Goal: Information Seeking & Learning: Learn about a topic

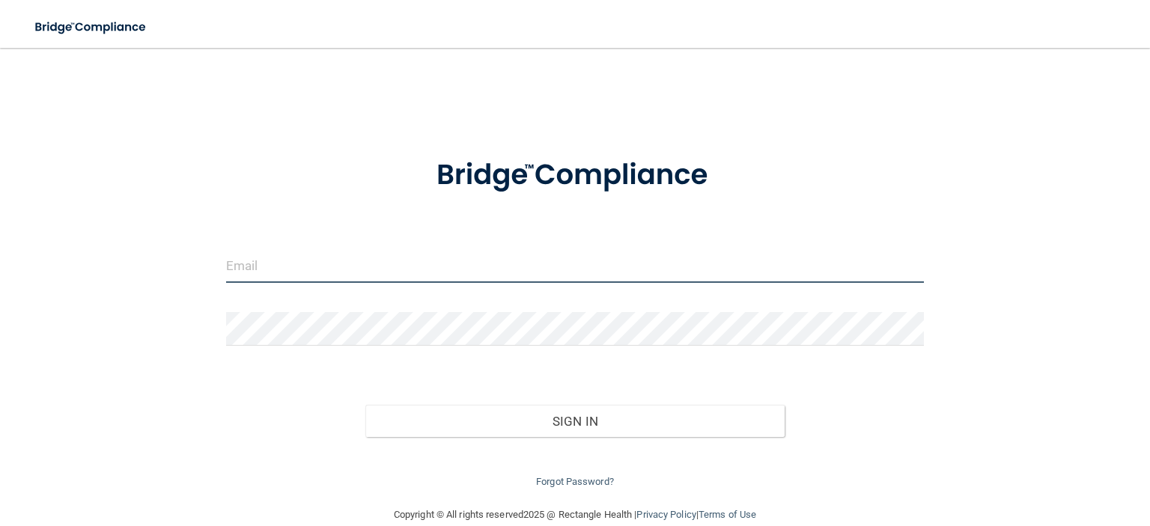
click at [525, 271] on input "email" at bounding box center [575, 266] width 698 height 34
type input "[EMAIL_ADDRESS][DOMAIN_NAME]"
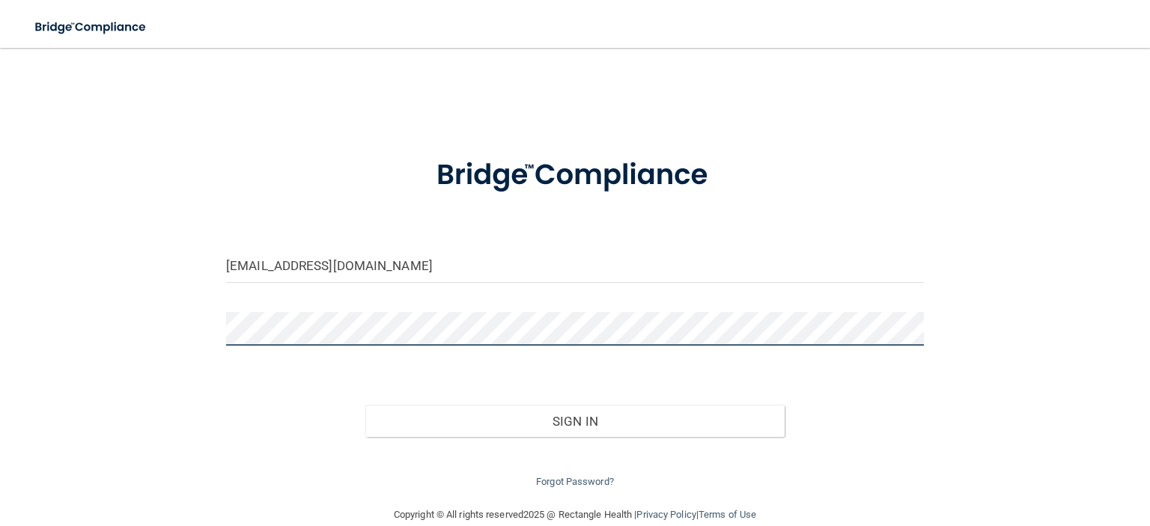
click at [365, 405] on button "Sign In" at bounding box center [574, 421] width 418 height 33
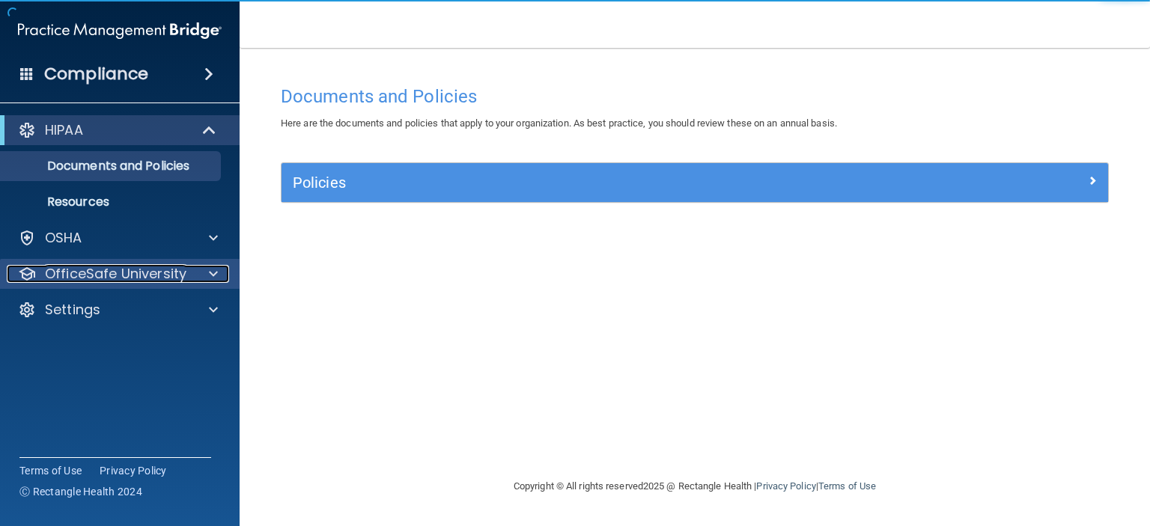
click at [181, 267] on p "OfficeSafe University" at bounding box center [115, 274] width 141 height 18
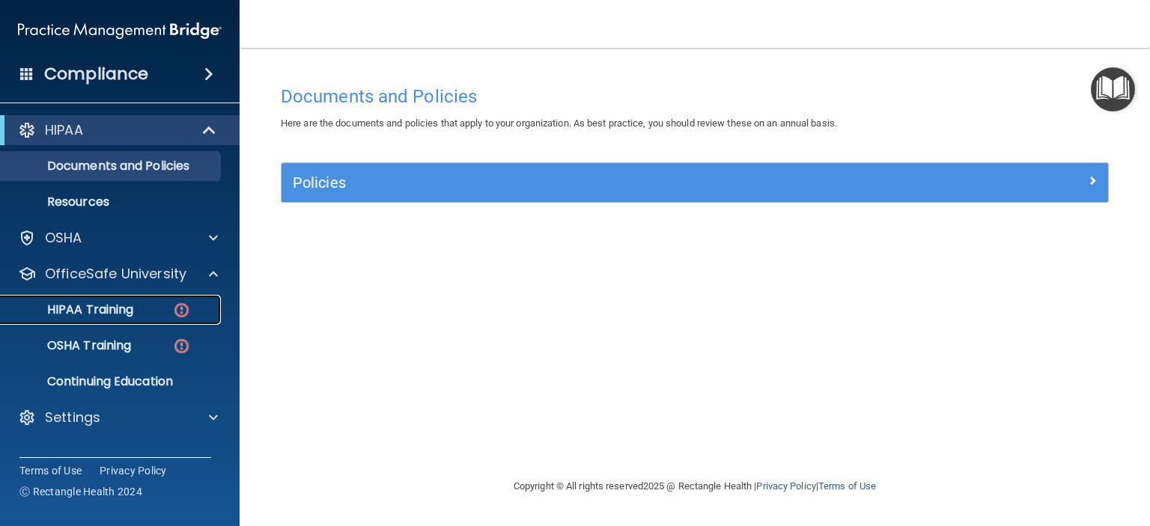
click at [131, 301] on link "HIPAA Training" at bounding box center [103, 310] width 236 height 30
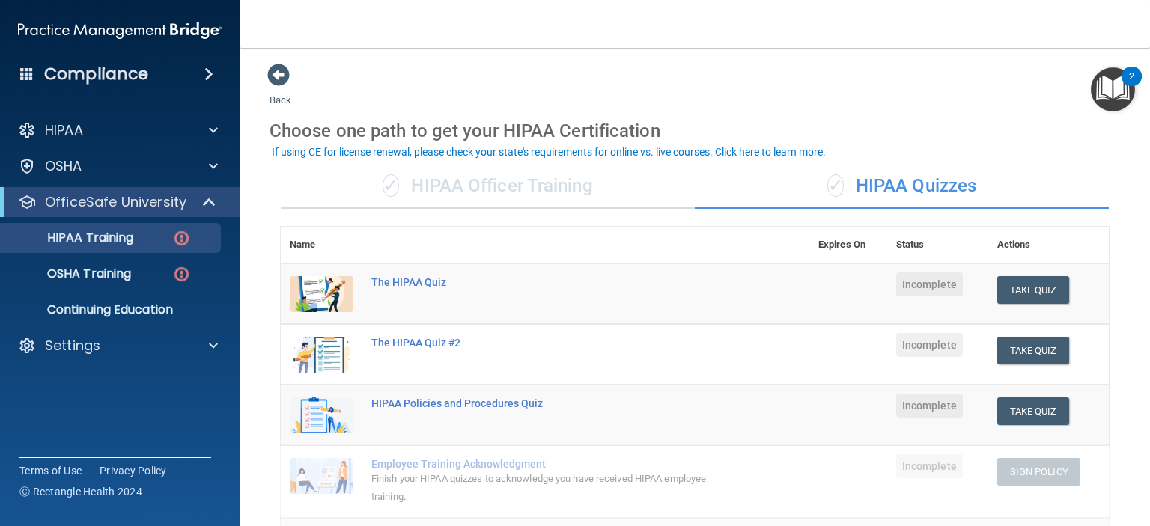
click at [437, 287] on div "The HIPAA Quiz" at bounding box center [552, 282] width 363 height 12
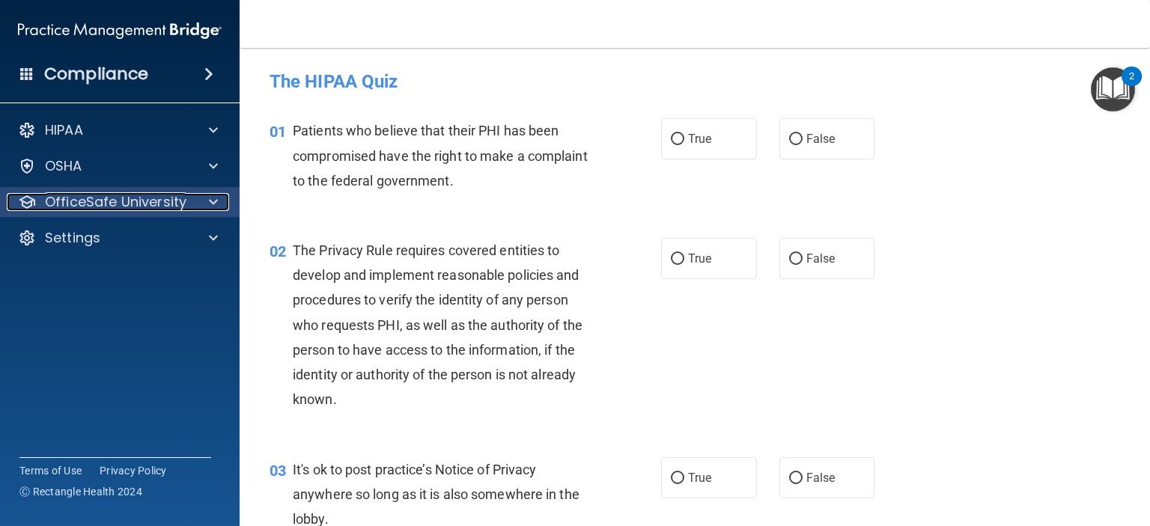
click at [121, 204] on p "OfficeSafe University" at bounding box center [115, 202] width 141 height 18
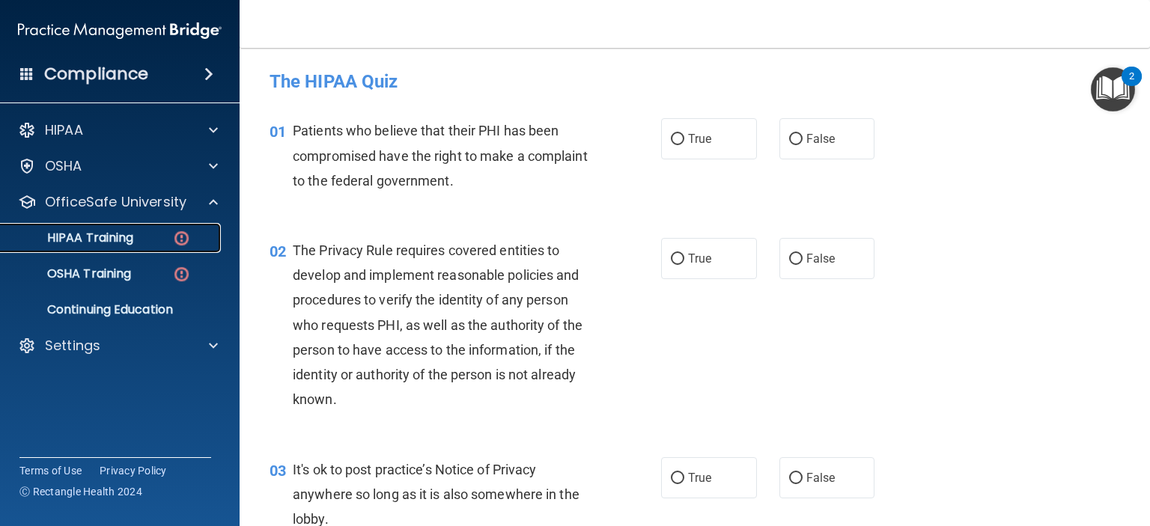
click at [112, 235] on p "HIPAA Training" at bounding box center [72, 238] width 124 height 15
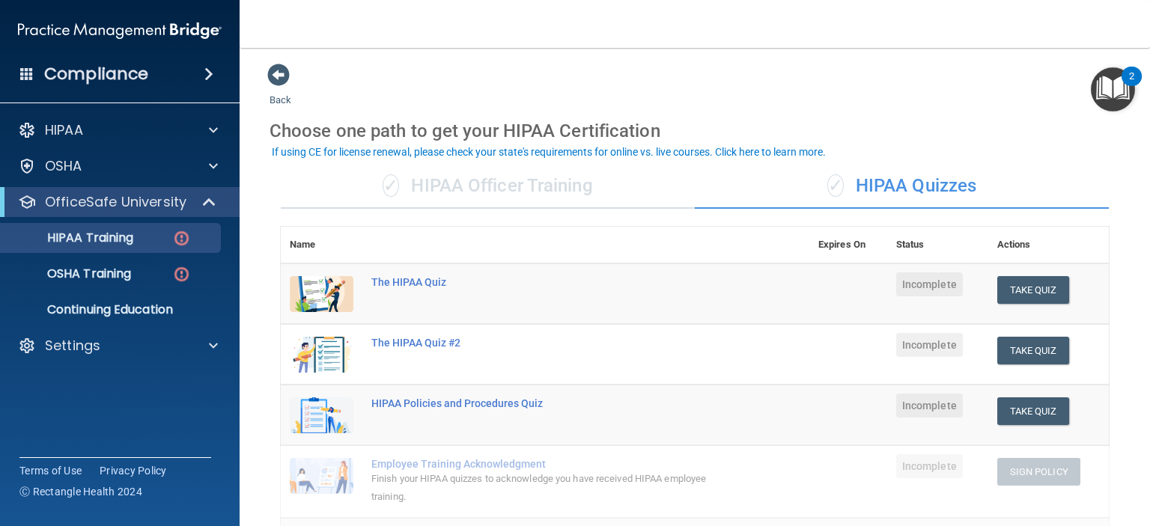
click at [570, 196] on div "✓ HIPAA Officer Training" at bounding box center [488, 186] width 414 height 45
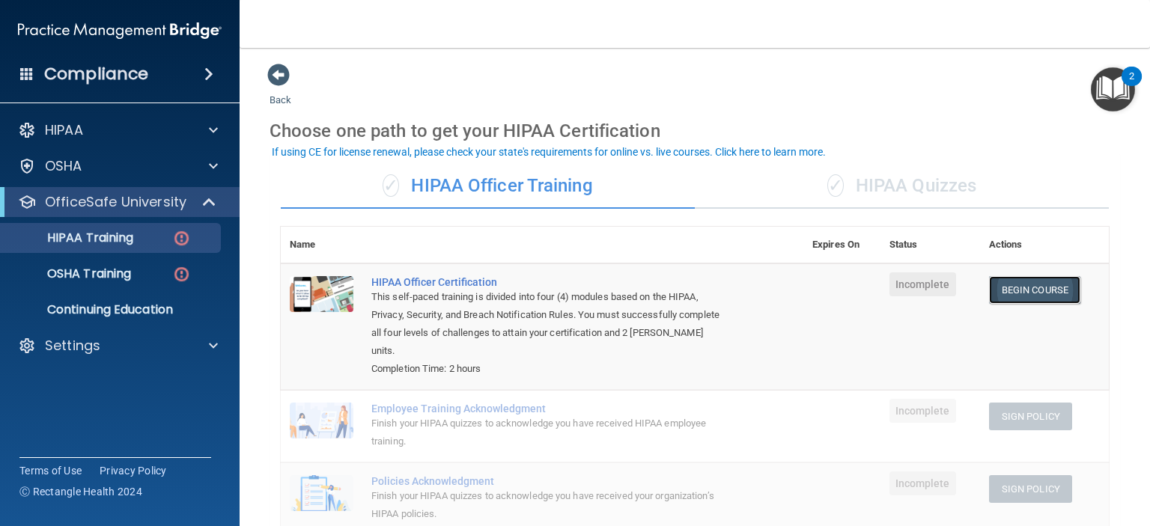
click at [1057, 292] on link "Begin Course" at bounding box center [1034, 290] width 91 height 28
click at [1037, 284] on link "Begin Course" at bounding box center [1034, 290] width 91 height 28
click at [148, 201] on p "OfficeSafe University" at bounding box center [115, 202] width 141 height 18
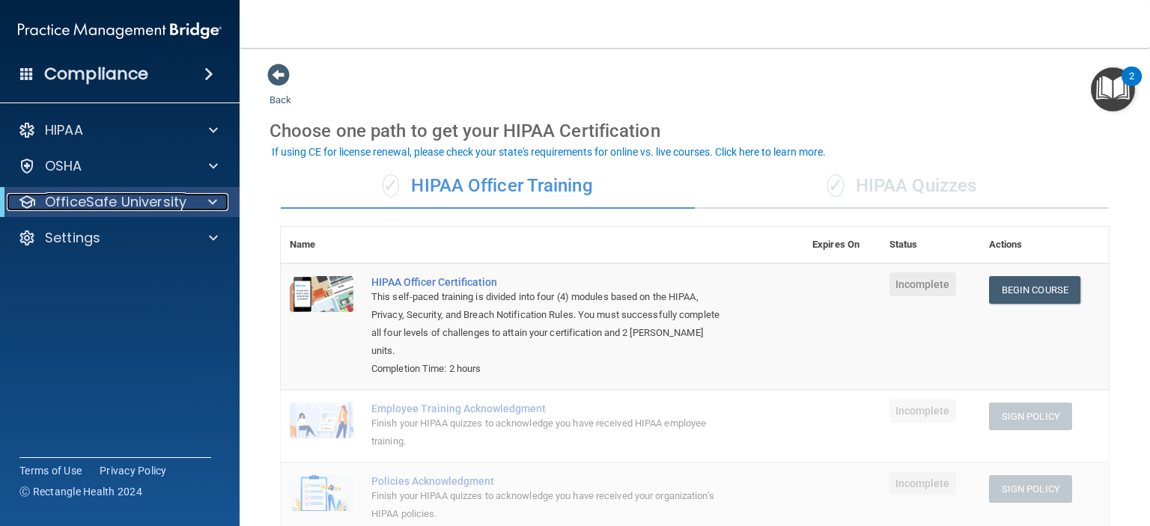
click at [165, 205] on p "OfficeSafe University" at bounding box center [115, 202] width 141 height 18
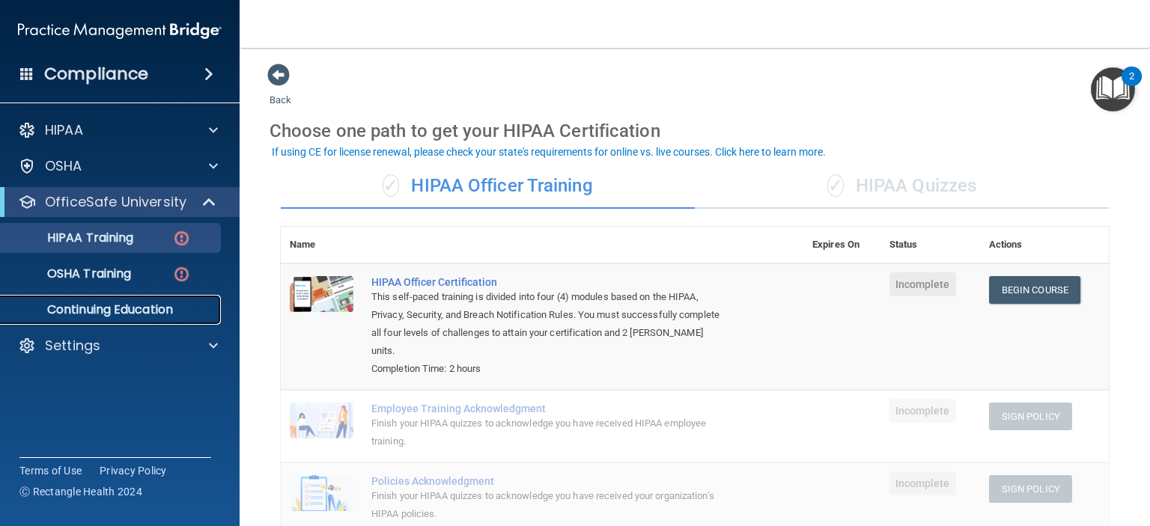
click at [167, 320] on link "Continuing Education" at bounding box center [103, 310] width 236 height 30
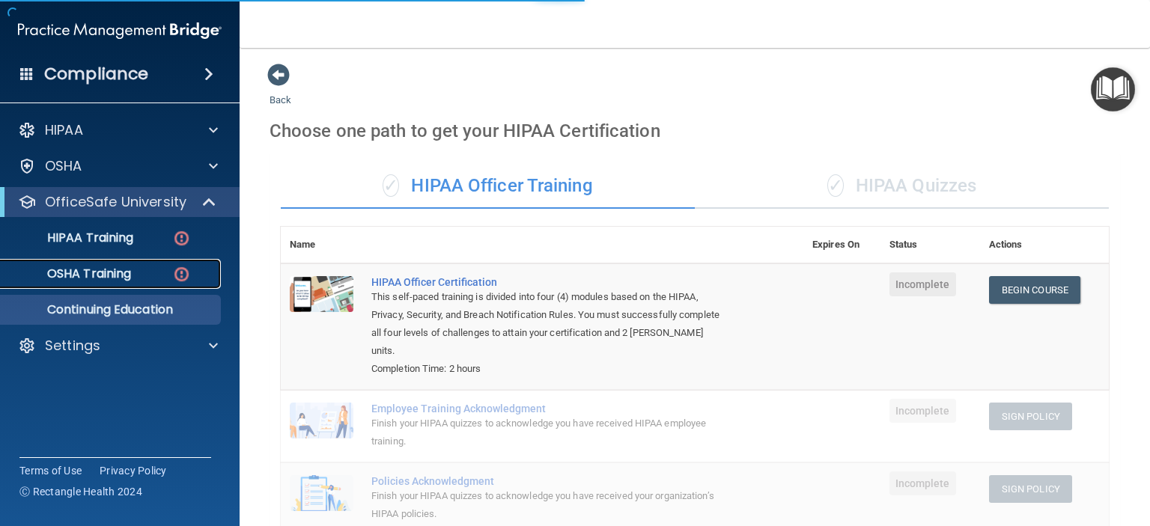
click at [130, 273] on p "OSHA Training" at bounding box center [70, 274] width 121 height 15
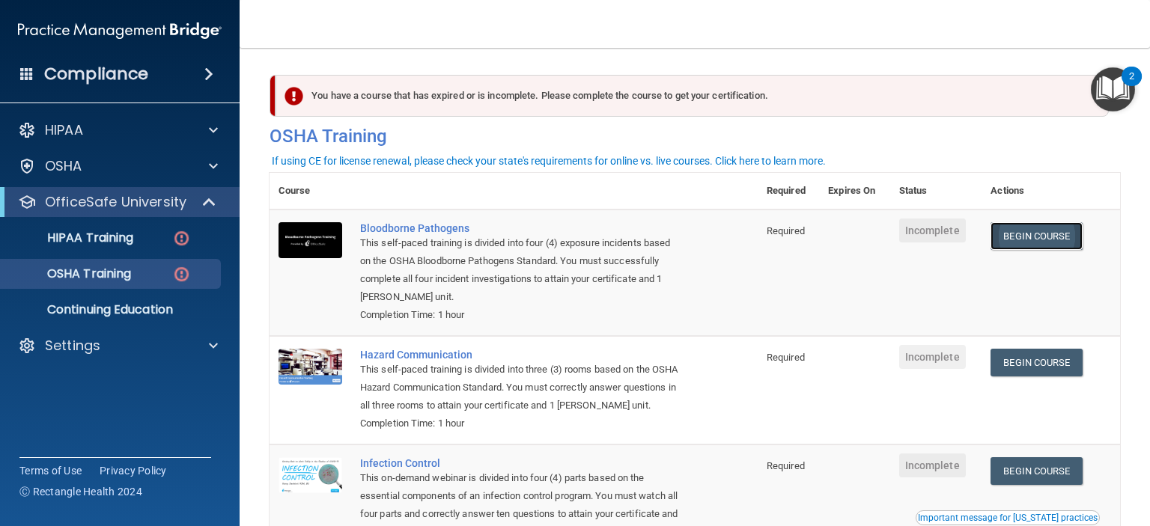
click at [1049, 240] on link "Begin Course" at bounding box center [1035, 236] width 91 height 28
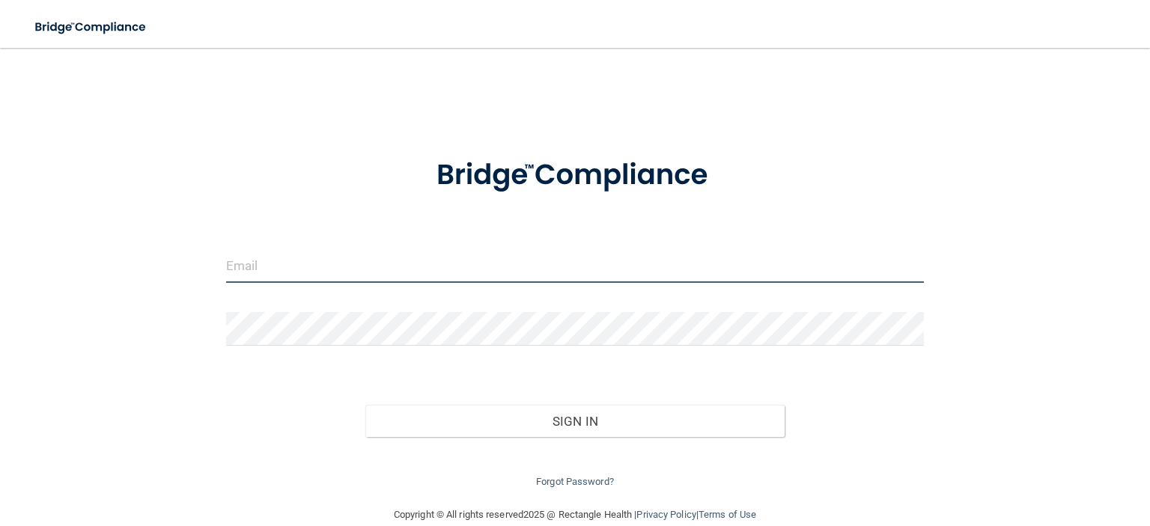
click at [482, 267] on input "email" at bounding box center [575, 266] width 698 height 34
type input "[EMAIL_ADDRESS][DOMAIN_NAME]"
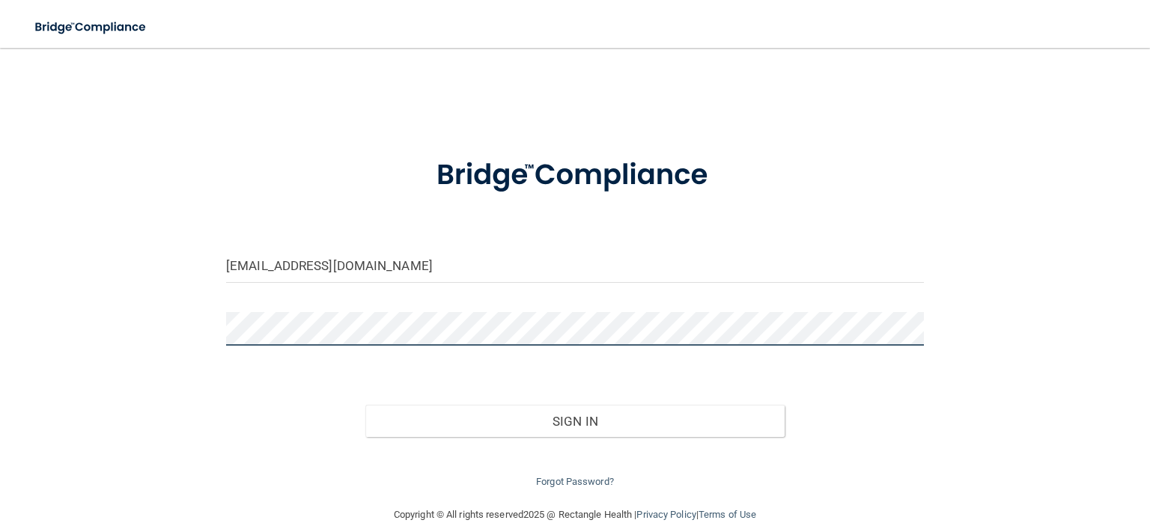
click at [365, 405] on button "Sign In" at bounding box center [574, 421] width 418 height 33
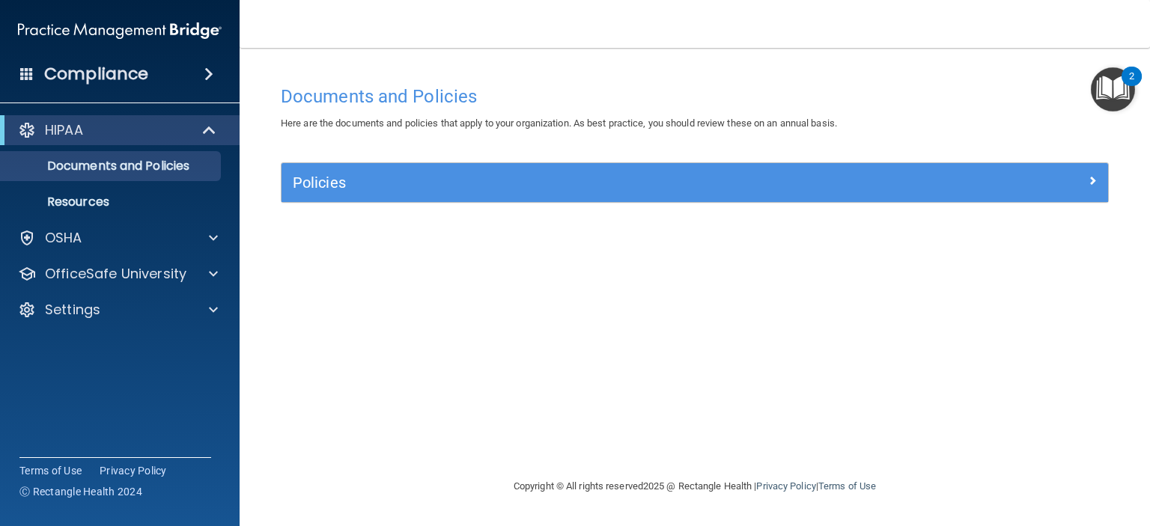
click at [204, 219] on div "HIPAA Documents and Policies Report an Incident Business Associates Emergency P…" at bounding box center [120, 223] width 240 height 228
click at [173, 276] on p "OfficeSafe University" at bounding box center [115, 274] width 141 height 18
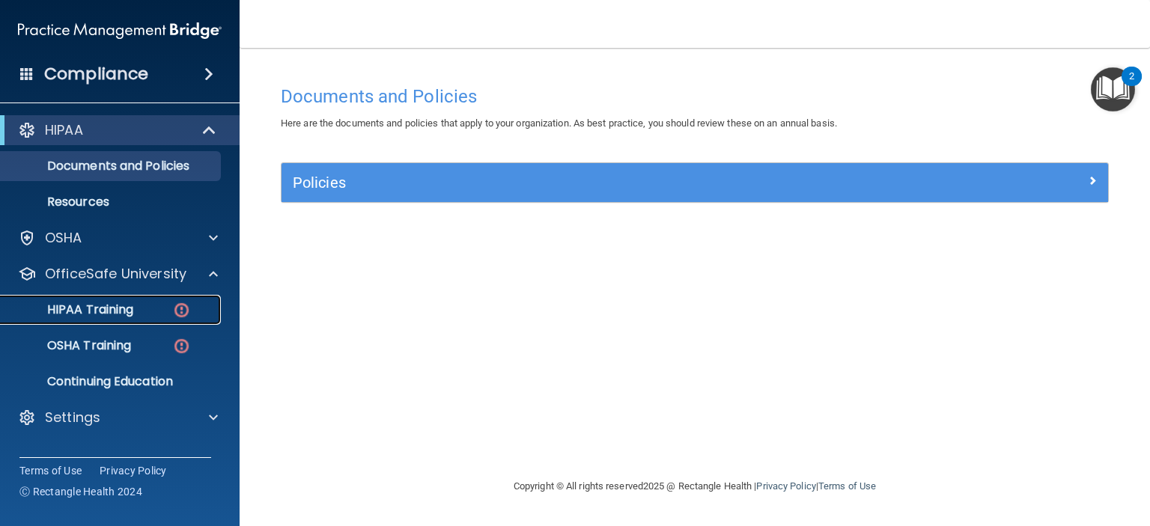
click at [121, 316] on p "HIPAA Training" at bounding box center [72, 309] width 124 height 15
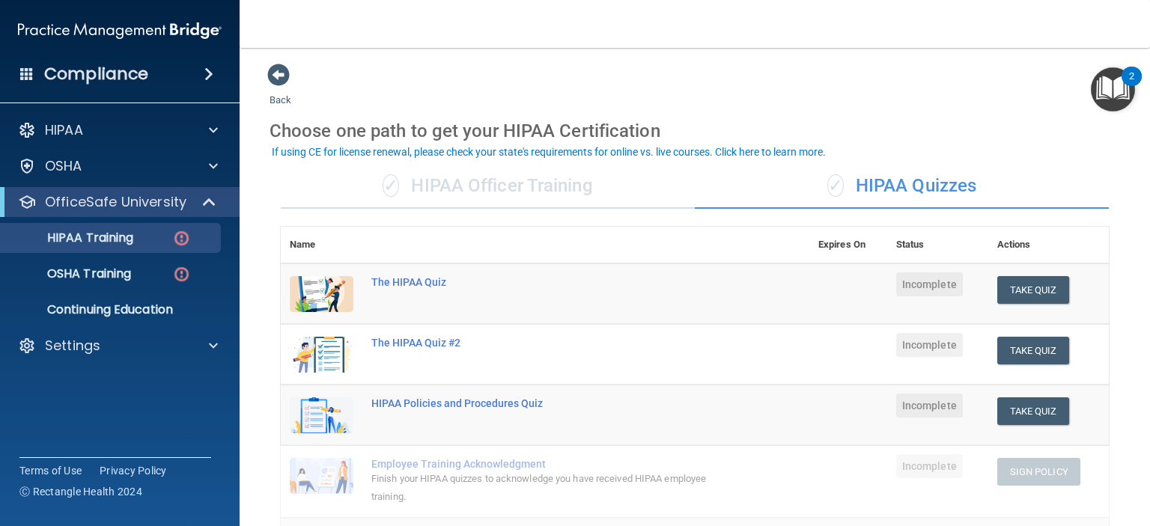
click at [507, 175] on div "✓ HIPAA Officer Training" at bounding box center [488, 186] width 414 height 45
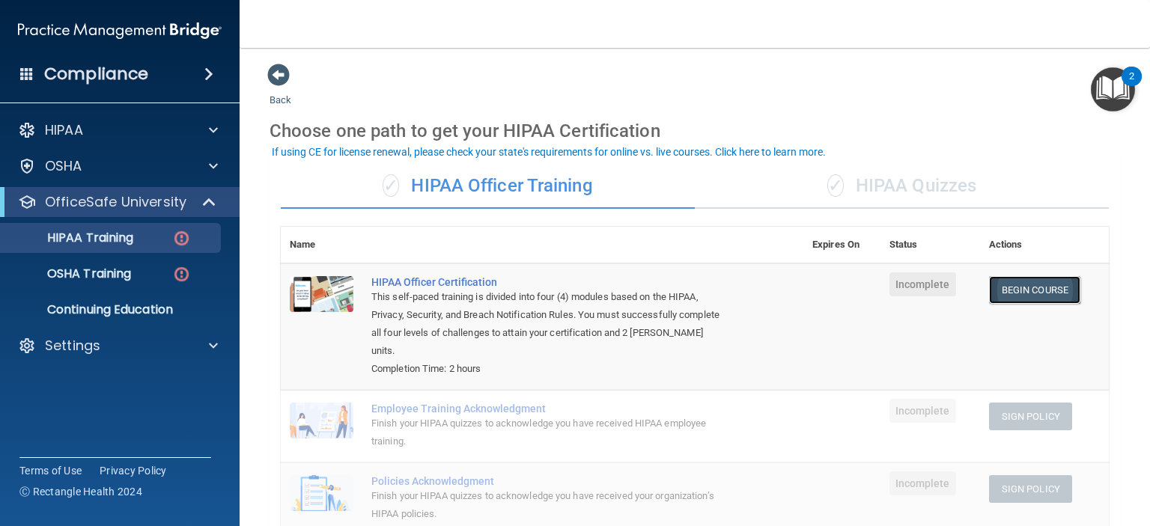
click at [1052, 301] on link "Begin Course" at bounding box center [1034, 290] width 91 height 28
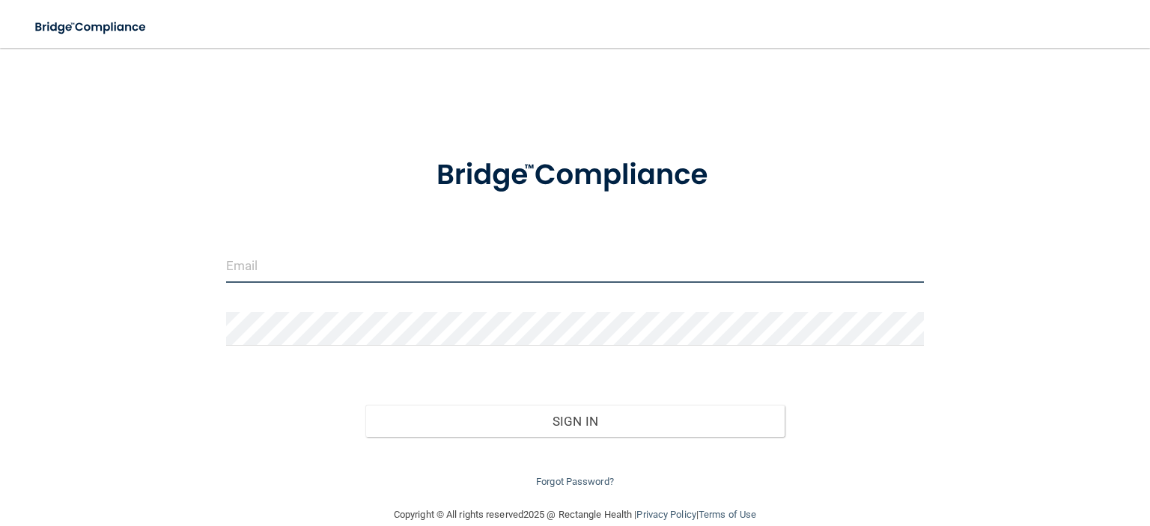
click at [476, 266] on input "email" at bounding box center [575, 266] width 698 height 34
click at [367, 300] on form "Invalid email/password. You don't have permission to access that page. Sign In …" at bounding box center [575, 314] width 698 height 353
click at [373, 256] on input "email" at bounding box center [575, 266] width 698 height 34
type input "[EMAIL_ADDRESS][DOMAIN_NAME]"
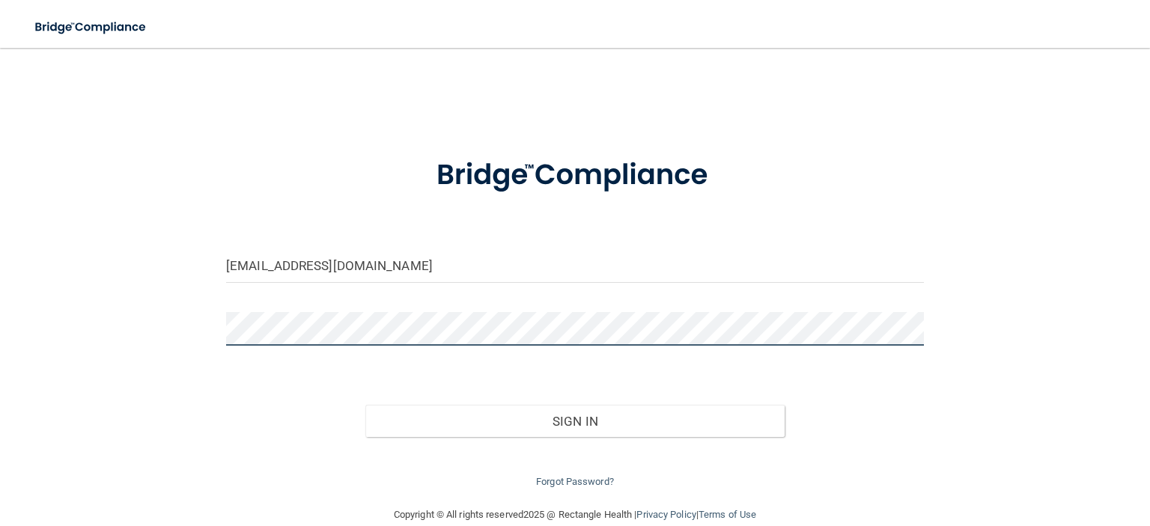
click at [365, 405] on button "Sign In" at bounding box center [574, 421] width 418 height 33
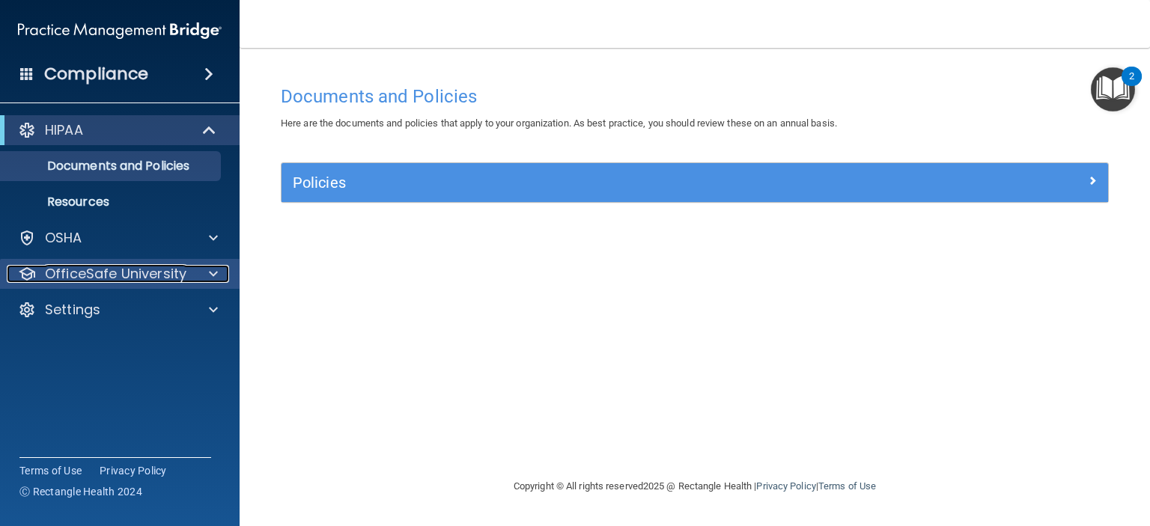
click at [136, 277] on p "OfficeSafe University" at bounding box center [115, 274] width 141 height 18
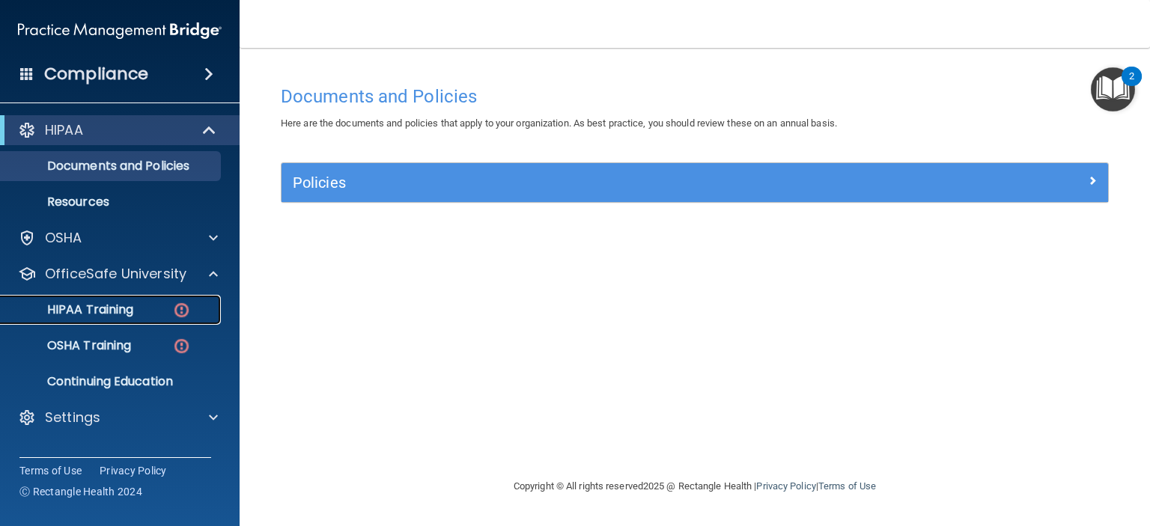
click at [123, 308] on p "HIPAA Training" at bounding box center [72, 309] width 124 height 15
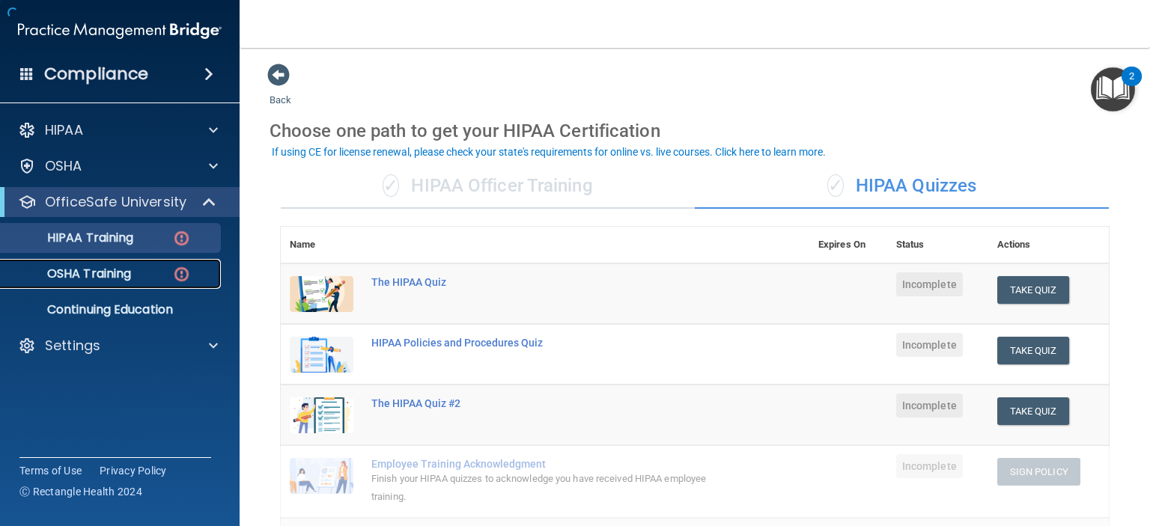
click at [122, 267] on p "OSHA Training" at bounding box center [70, 274] width 121 height 15
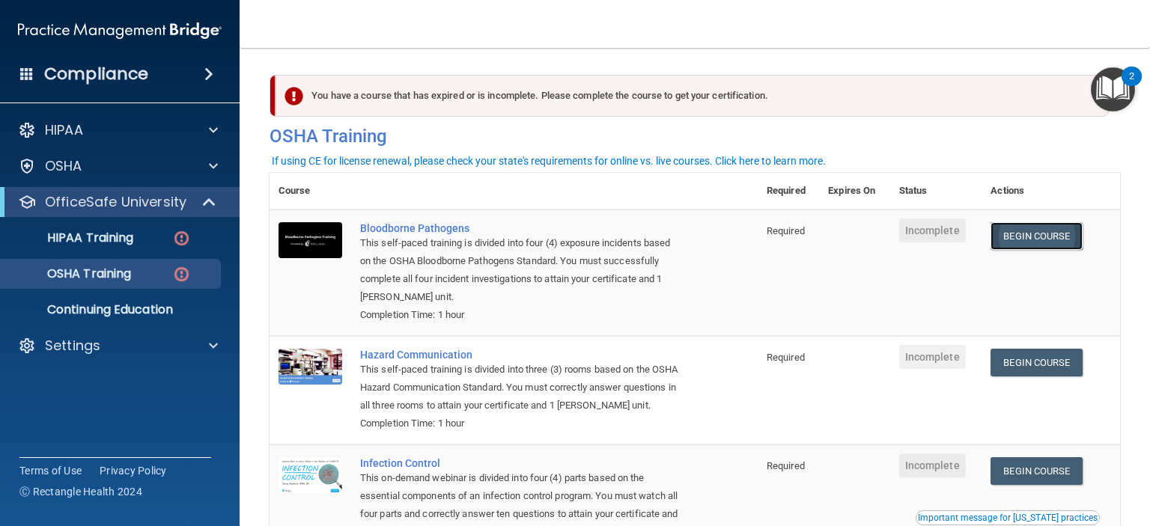
click at [1050, 237] on link "Begin Course" at bounding box center [1035, 236] width 91 height 28
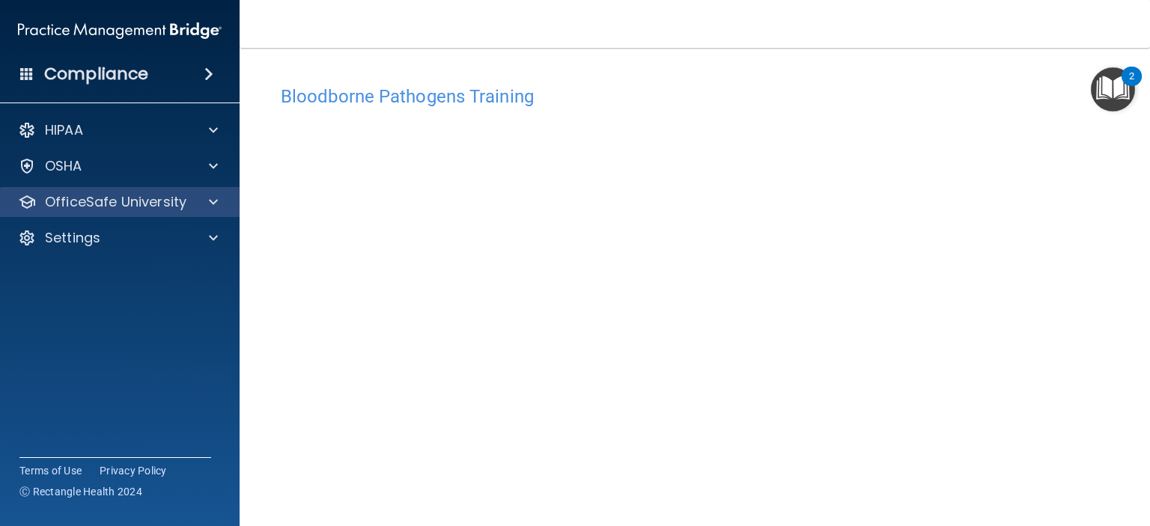
click at [183, 188] on div "OfficeSafe University" at bounding box center [120, 202] width 240 height 30
click at [179, 206] on p "OfficeSafe University" at bounding box center [115, 202] width 141 height 18
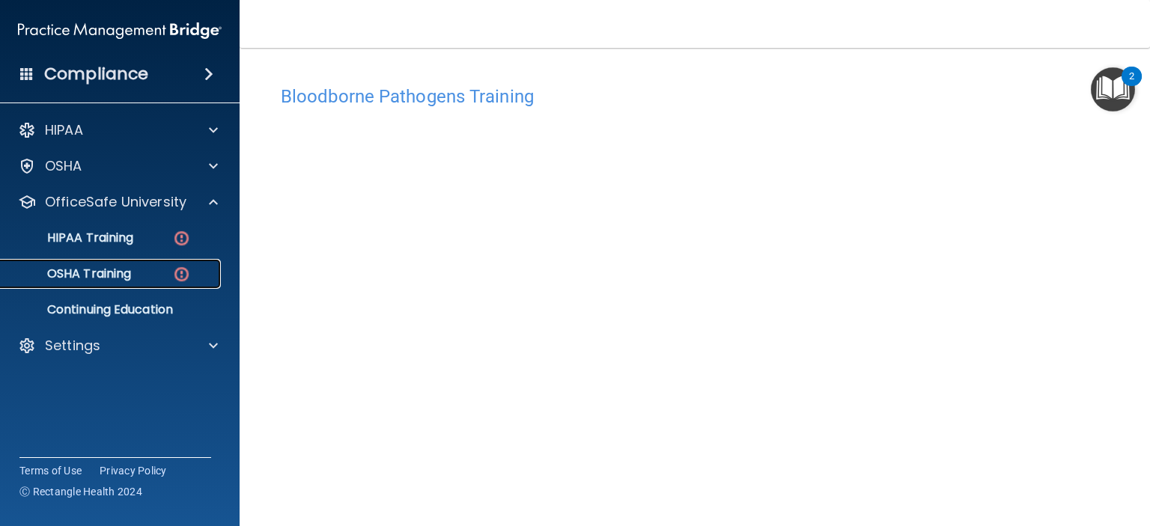
click at [152, 271] on div "OSHA Training" at bounding box center [112, 274] width 204 height 15
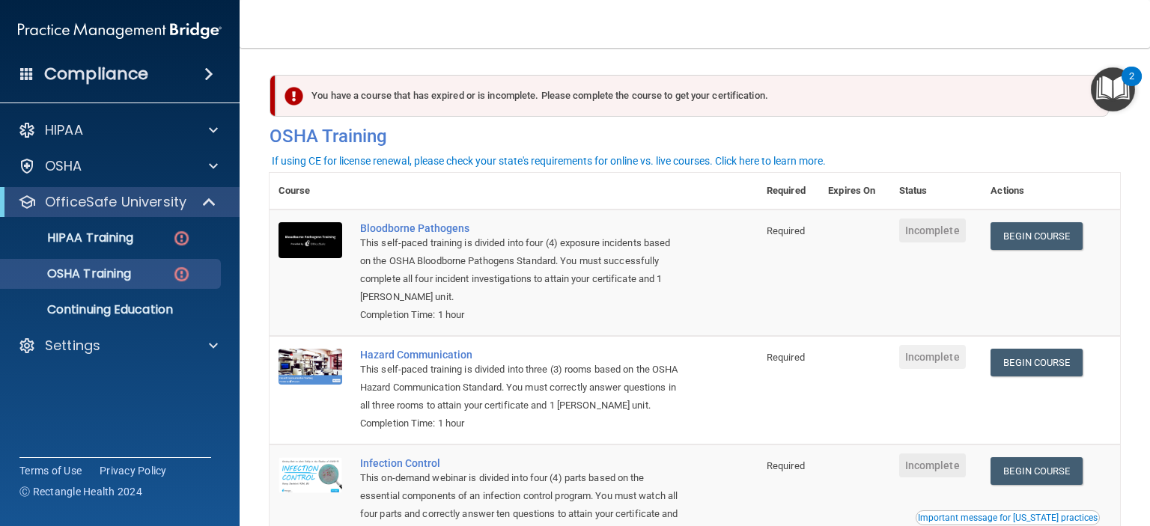
click at [153, 222] on ul "HIPAA Training OSHA Training Continuing Education" at bounding box center [120, 271] width 271 height 108
click at [137, 252] on link "HIPAA Training" at bounding box center [103, 238] width 236 height 30
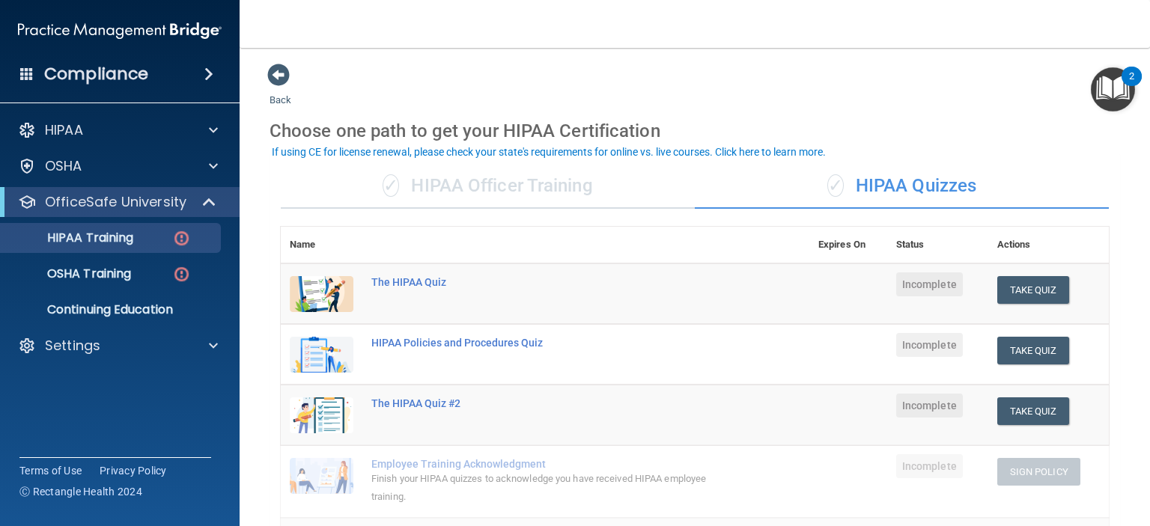
click at [496, 188] on div "✓ HIPAA Officer Training" at bounding box center [488, 186] width 414 height 45
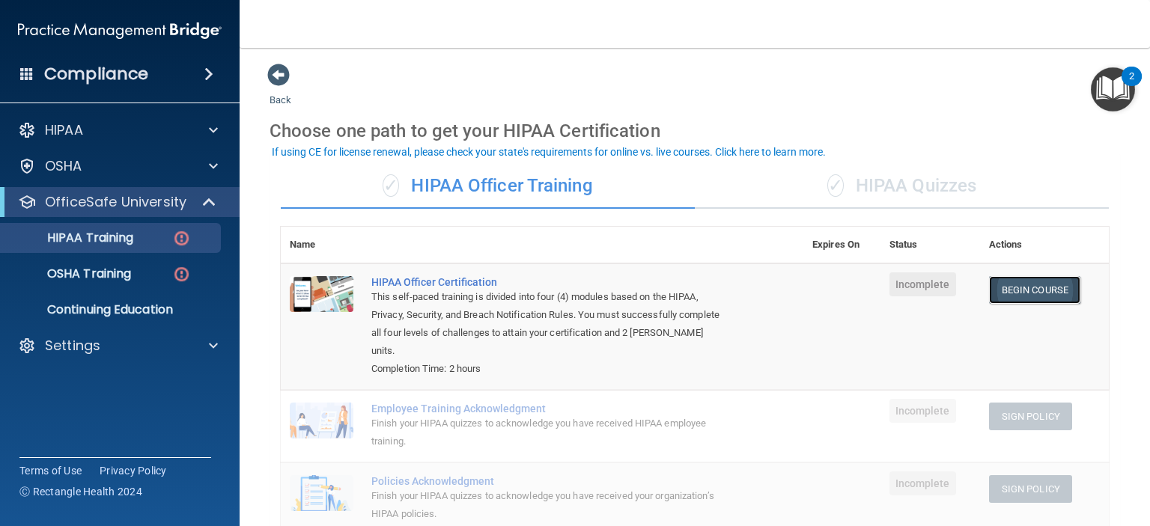
click at [1038, 299] on link "Begin Course" at bounding box center [1034, 290] width 91 height 28
